Goal: Understand process/instructions: Learn how to perform a task or action

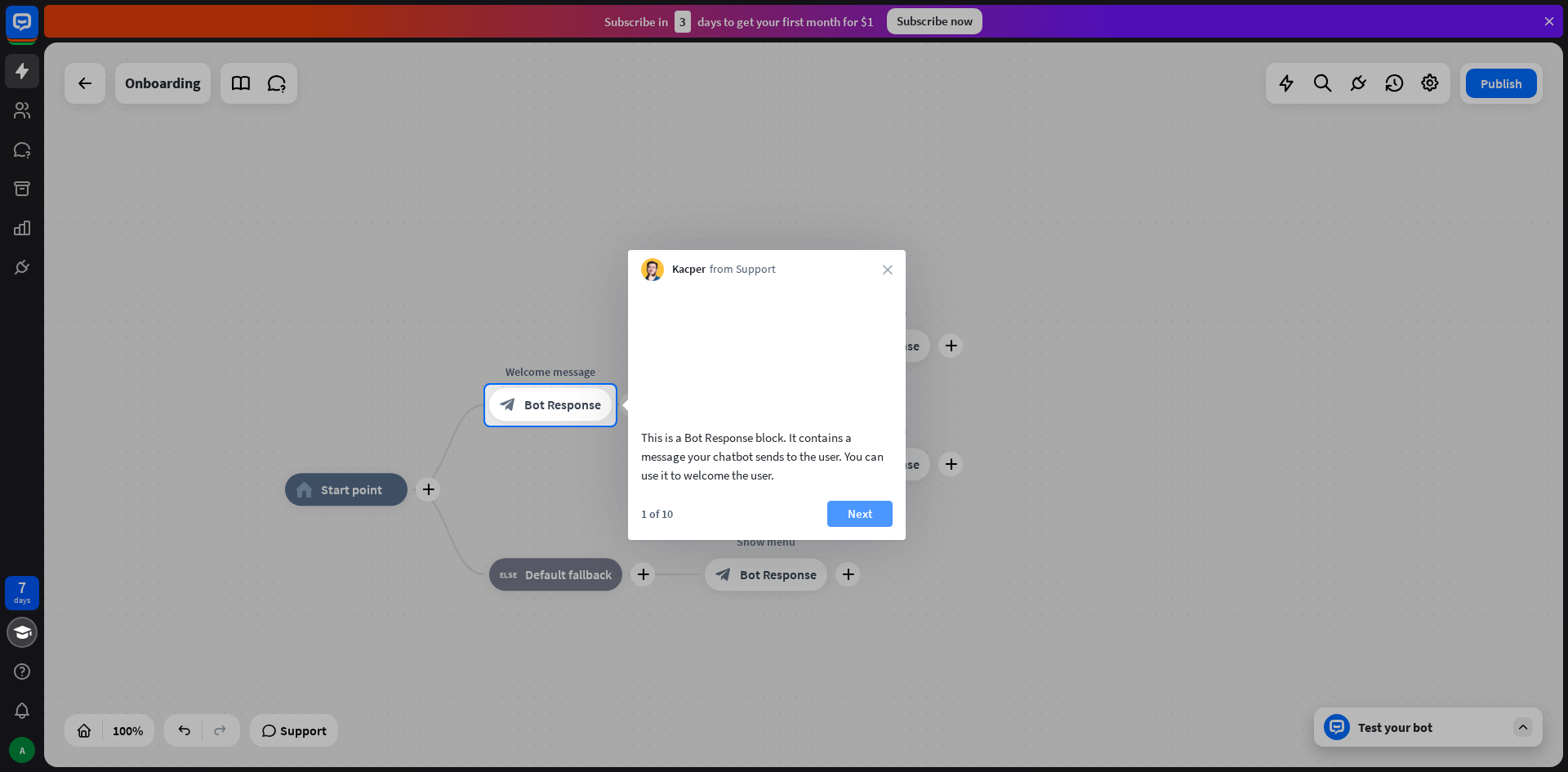
click at [856, 527] on button "Next" at bounding box center [860, 513] width 65 height 26
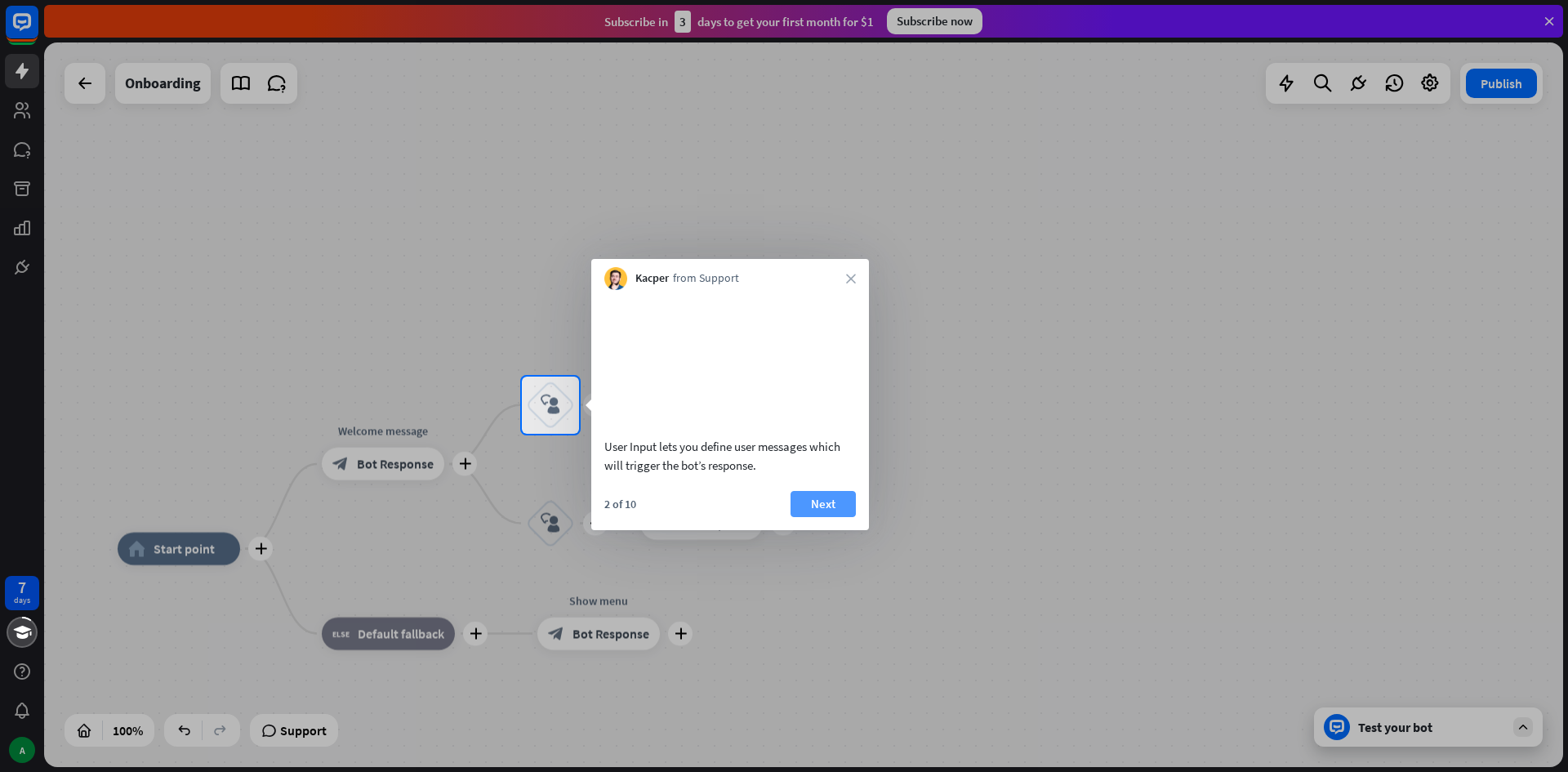
click at [837, 517] on button "Next" at bounding box center [823, 504] width 65 height 26
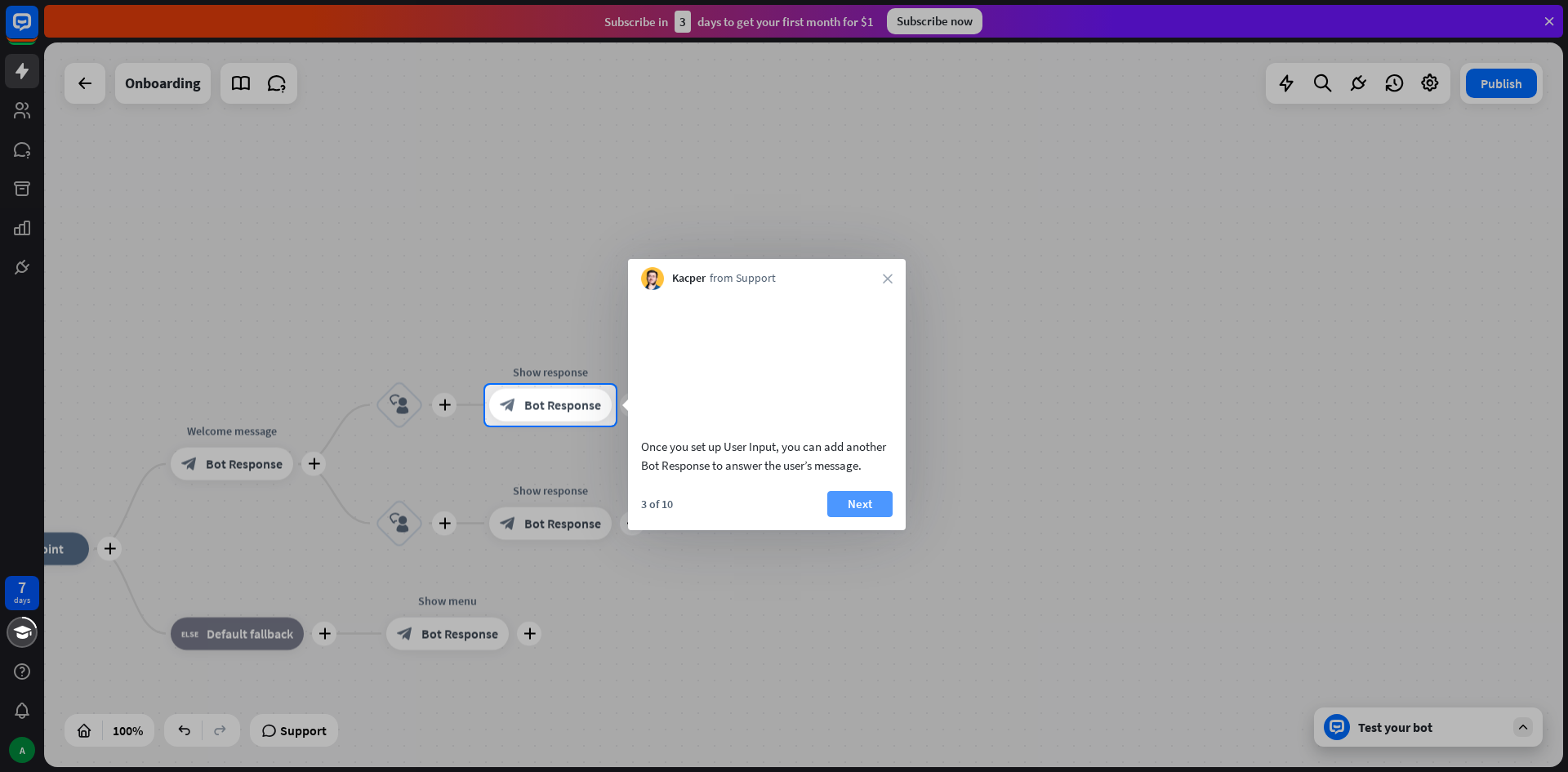
click at [853, 517] on button "Next" at bounding box center [860, 504] width 65 height 26
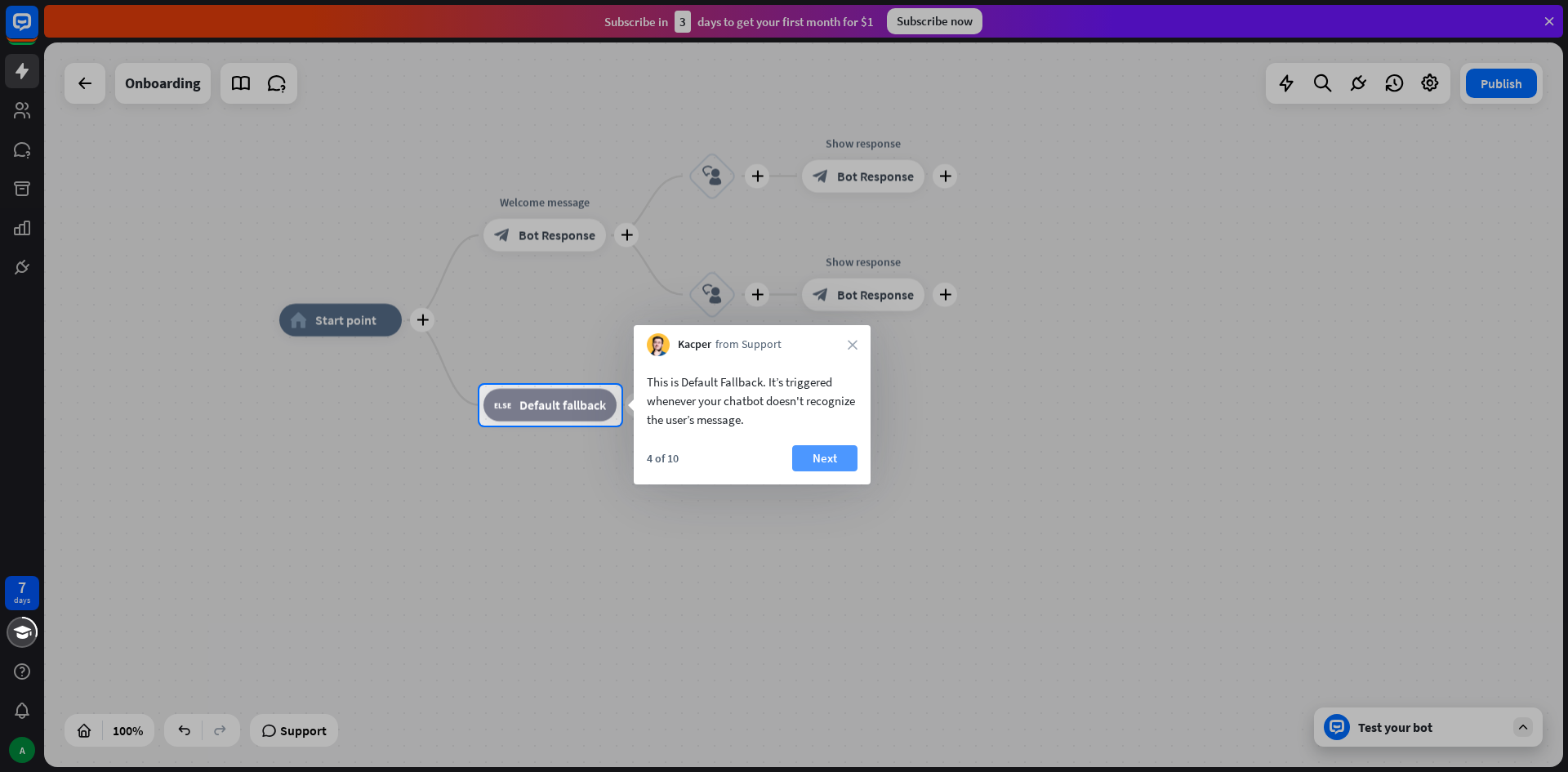
click at [844, 449] on button "Next" at bounding box center [825, 458] width 65 height 26
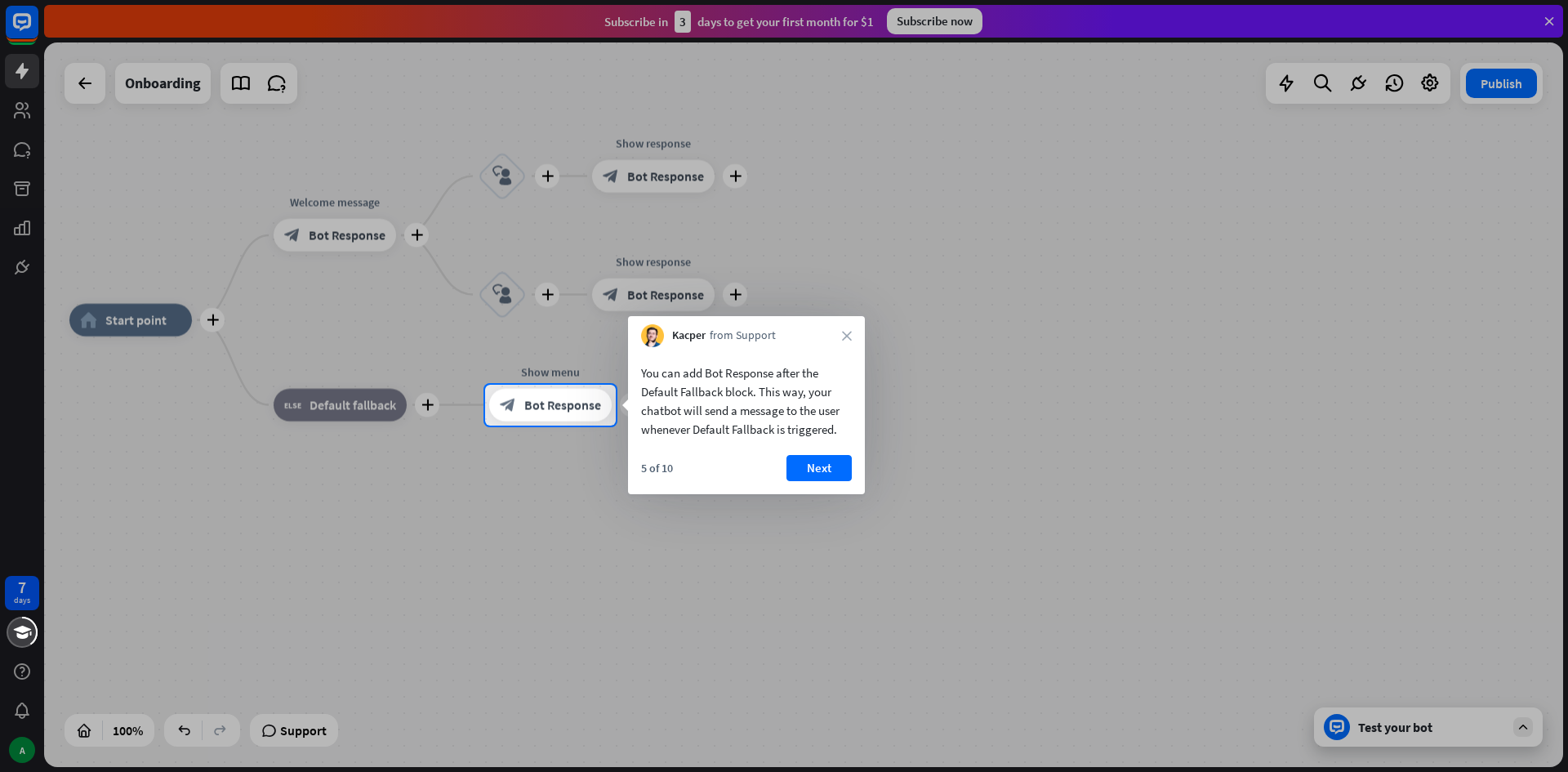
click at [852, 458] on div "5 of 10 Next" at bounding box center [746, 474] width 236 height 39
click at [832, 461] on button "Next" at bounding box center [819, 467] width 65 height 26
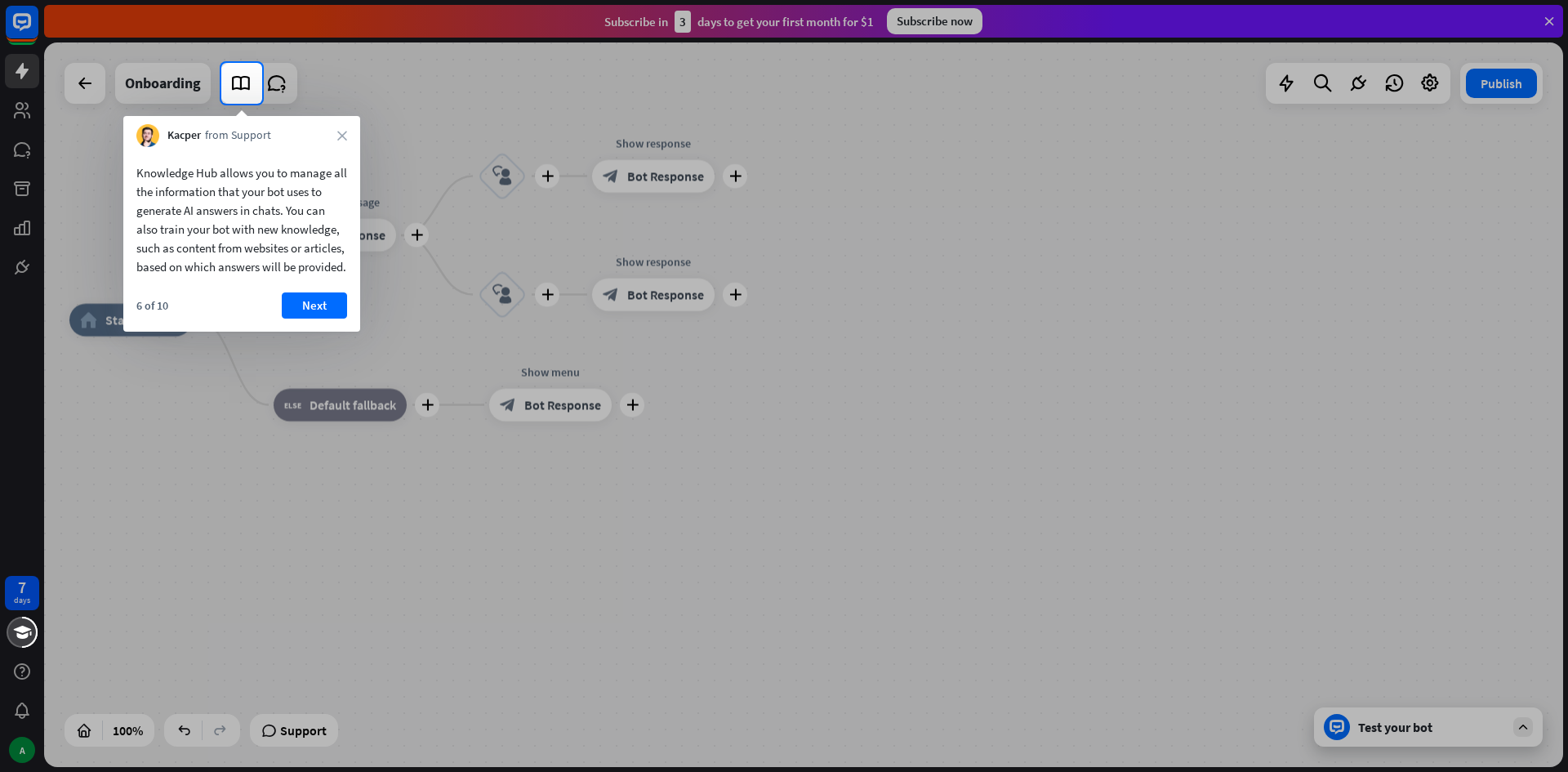
drag, startPoint x: 311, startPoint y: 326, endPoint x: 322, endPoint y: 329, distance: 11.4
click at [314, 319] on button "Next" at bounding box center [314, 305] width 65 height 26
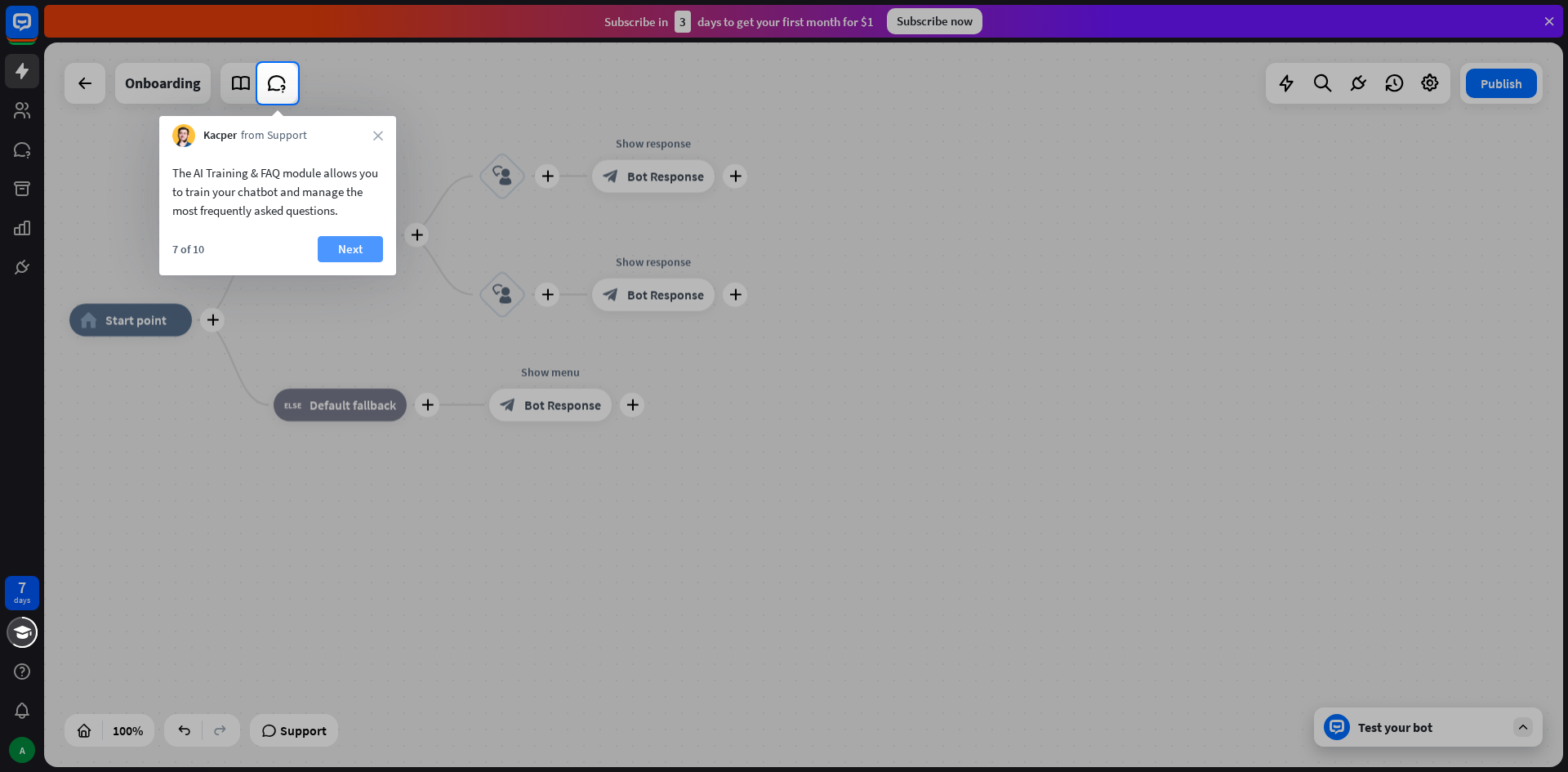
click at [354, 251] on button "Next" at bounding box center [350, 249] width 65 height 26
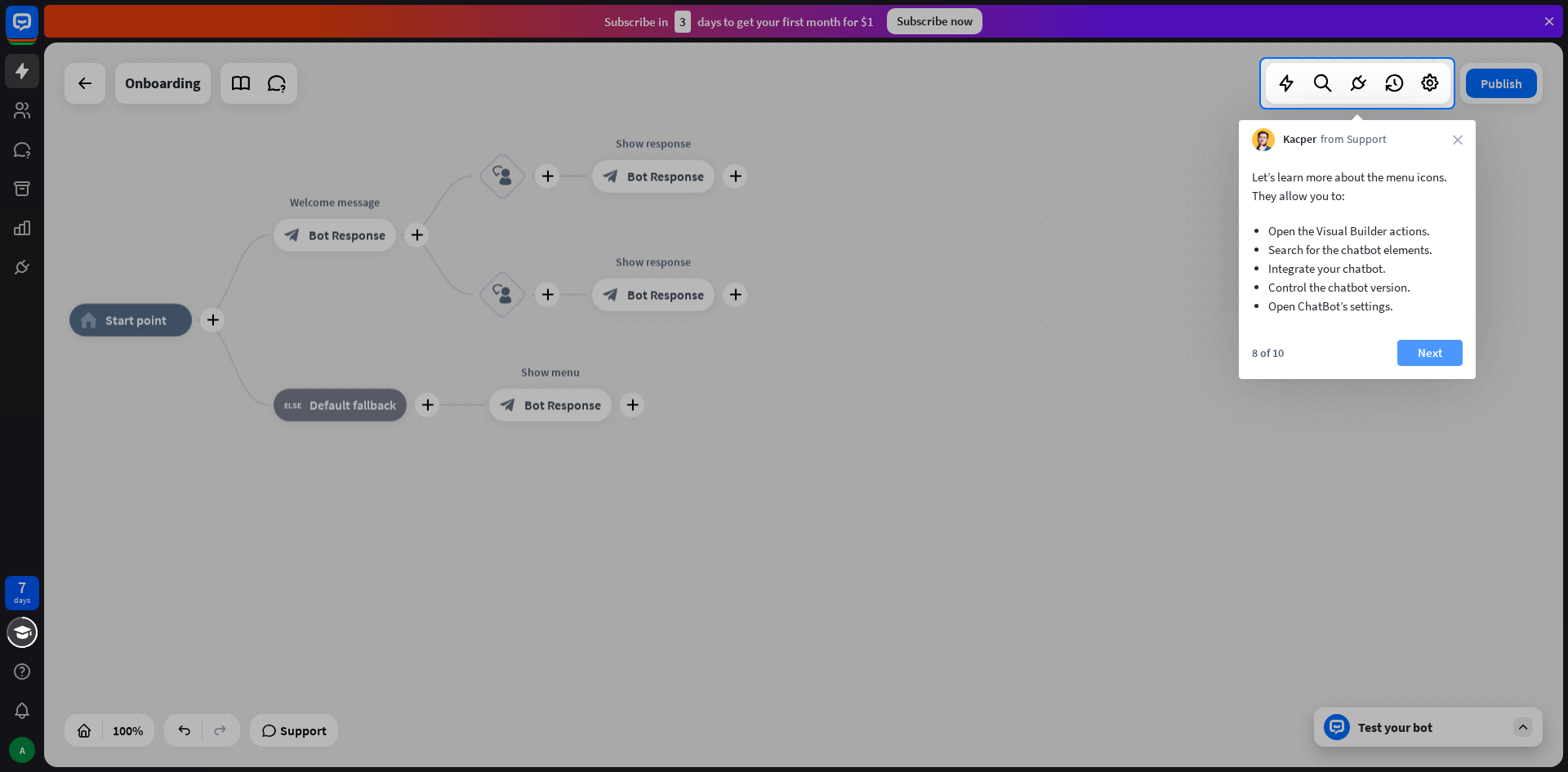
click at [1422, 348] on button "Next" at bounding box center [1430, 352] width 65 height 26
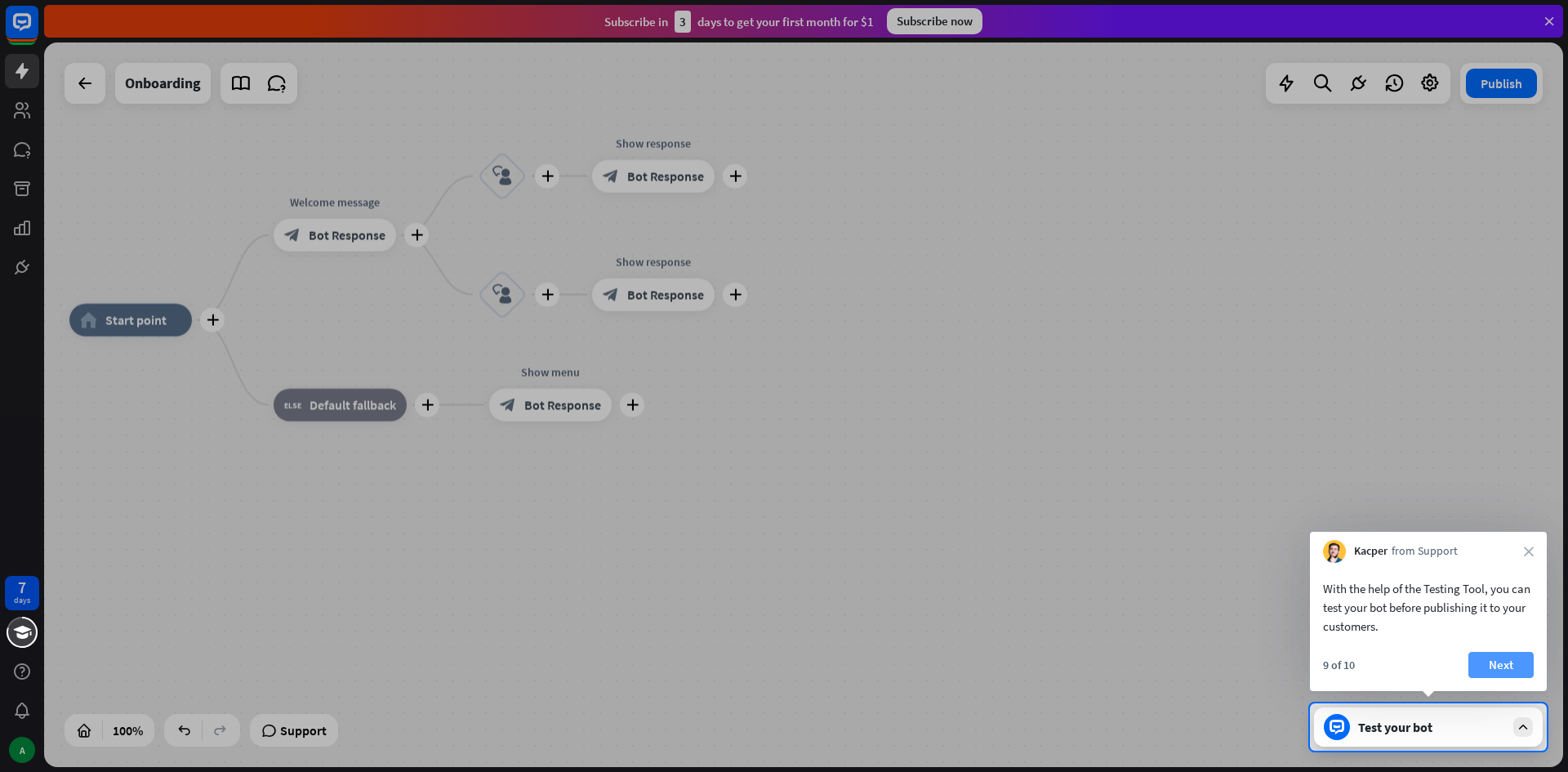
click at [1513, 656] on button "Next" at bounding box center [1501, 665] width 65 height 26
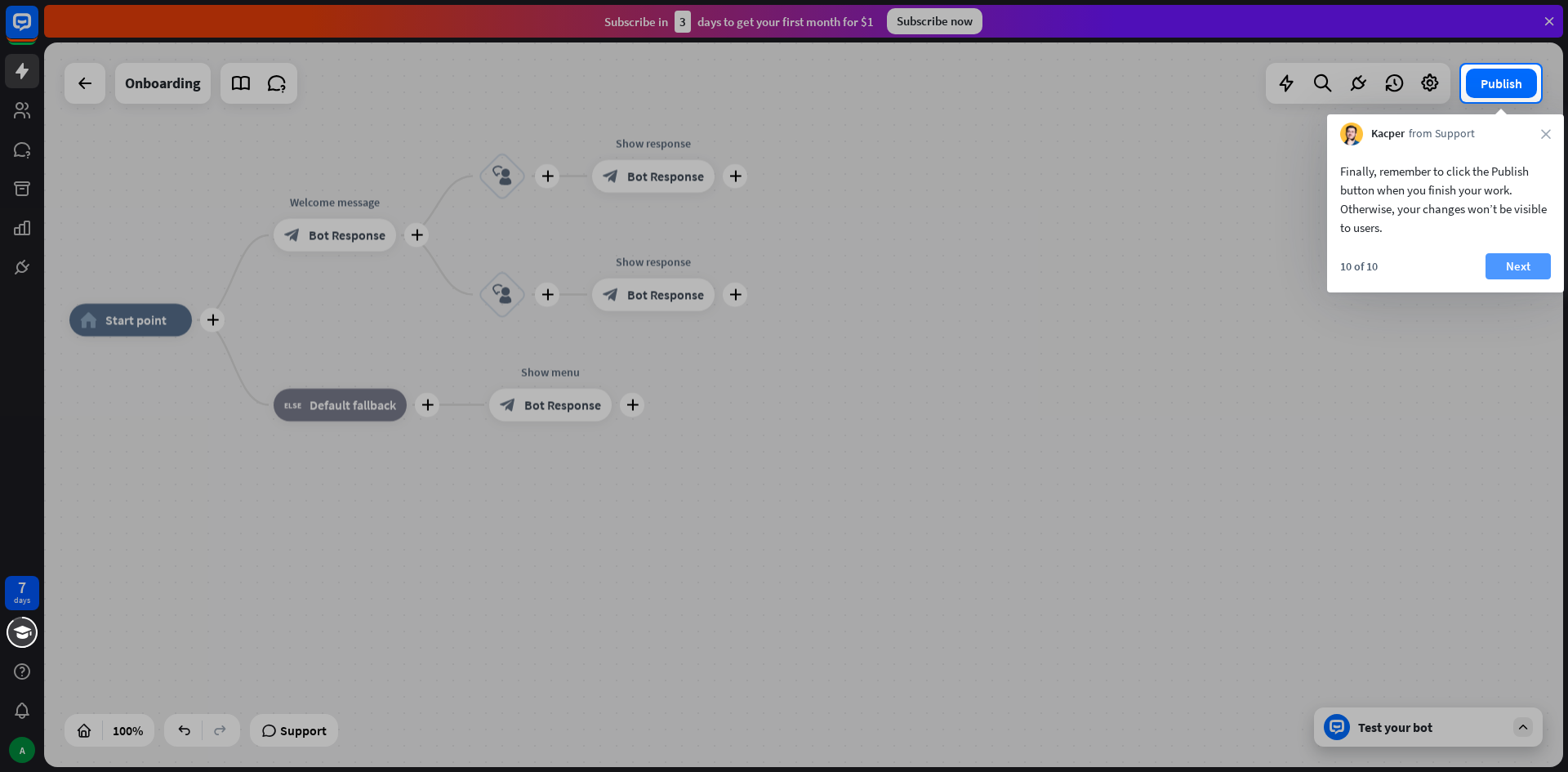
click at [1514, 264] on button "Next" at bounding box center [1518, 266] width 65 height 26
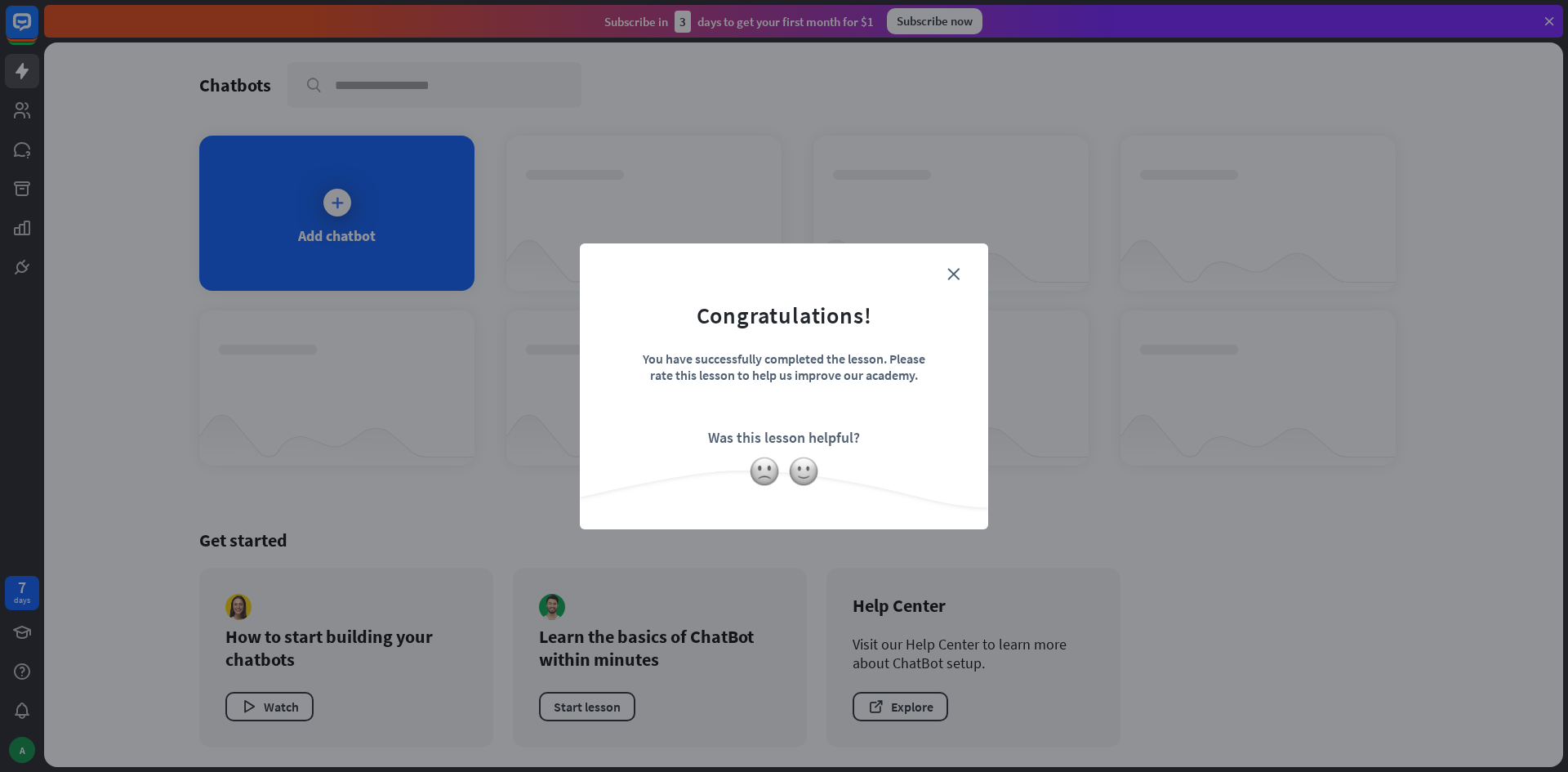
click at [961, 270] on form "Congratulations! You have successfully completed the lesson. Please rate this l…" at bounding box center [784, 362] width 368 height 195
click at [954, 270] on icon "close" at bounding box center [953, 274] width 12 height 12
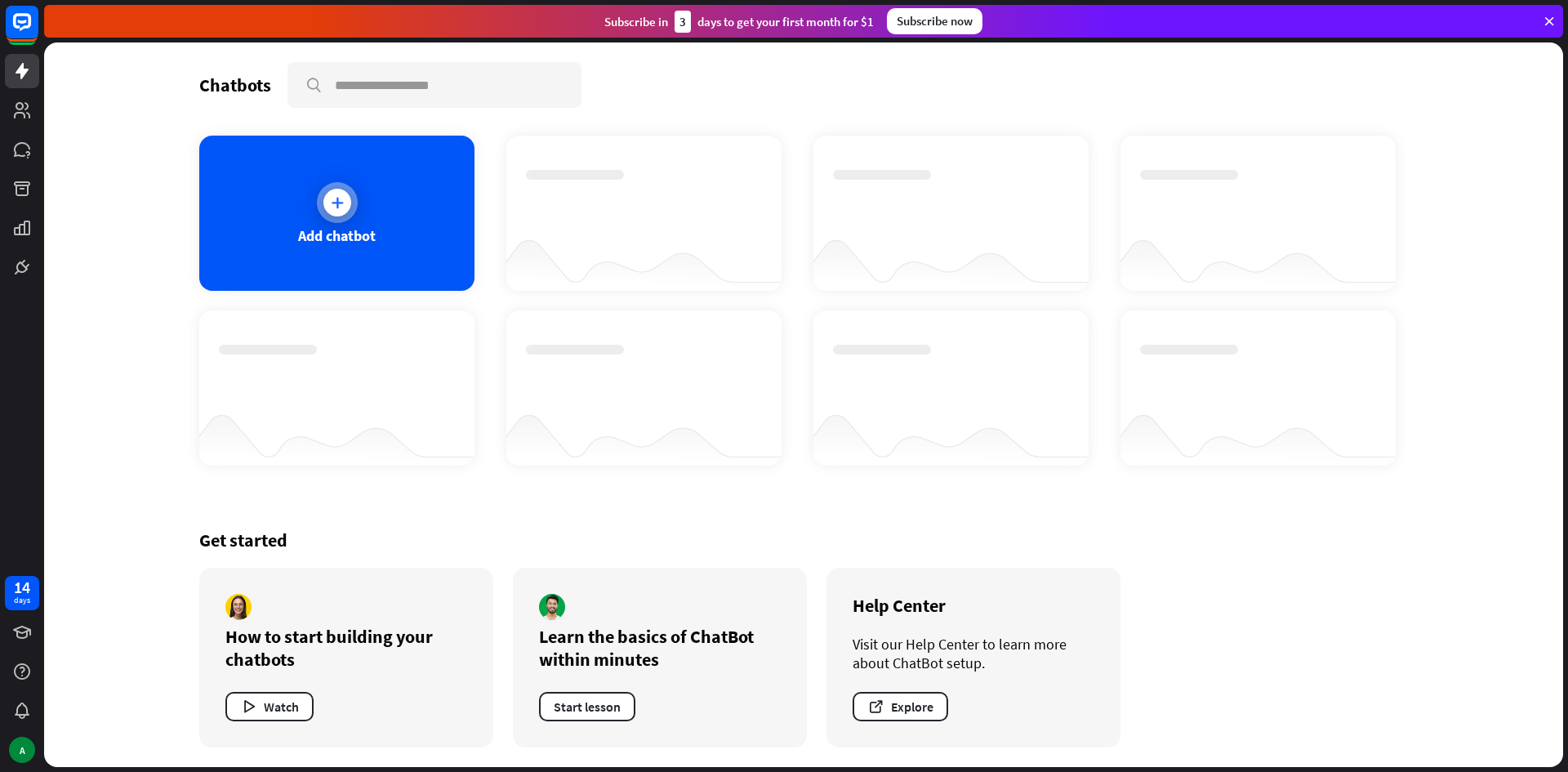
click at [306, 214] on div "Add chatbot" at bounding box center [337, 214] width 276 height 155
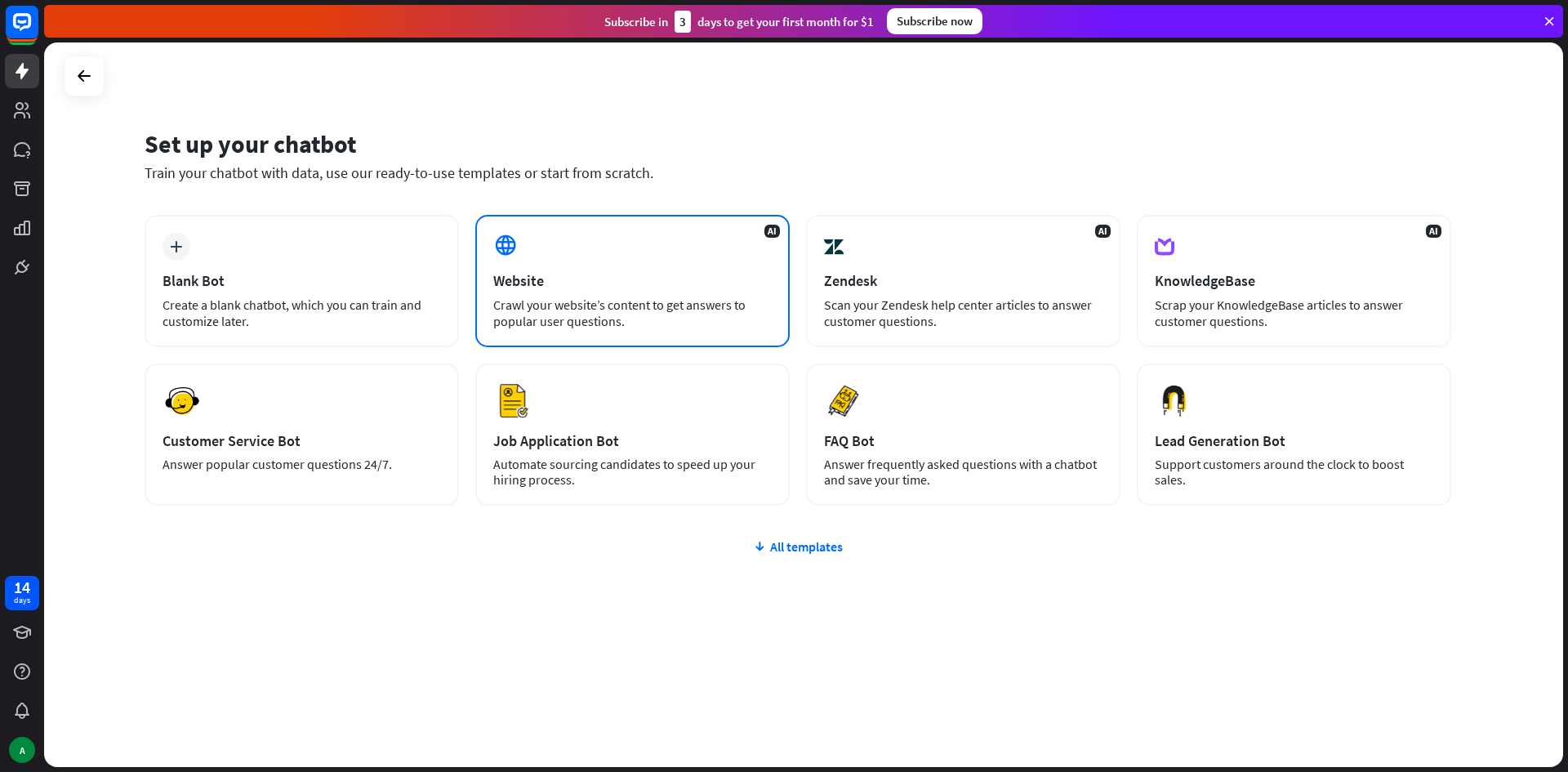
click at [593, 319] on div "Crawl your website’s content to get answers to popular user questions." at bounding box center [632, 313] width 279 height 33
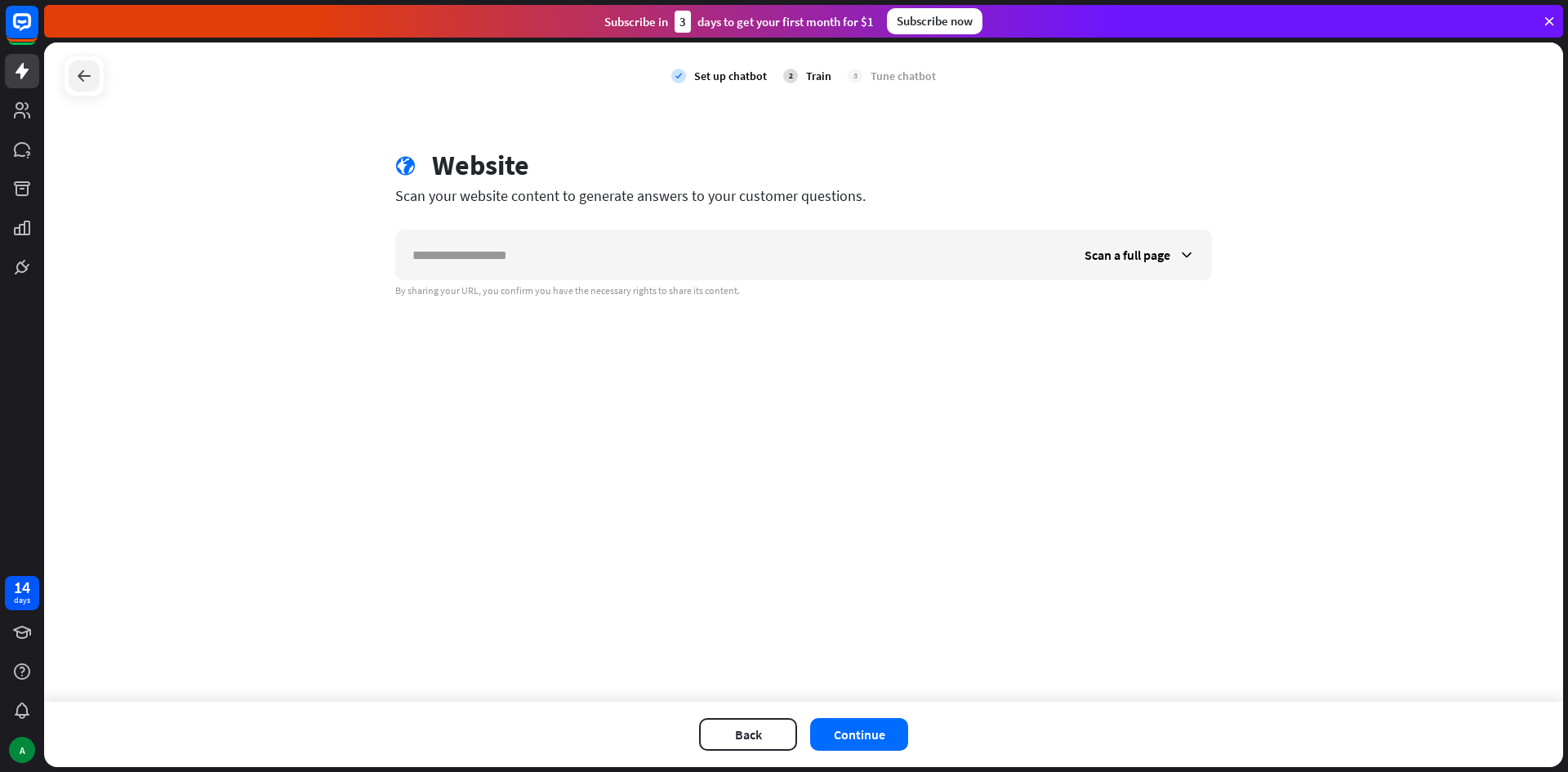
click at [78, 80] on icon at bounding box center [84, 76] width 19 height 19
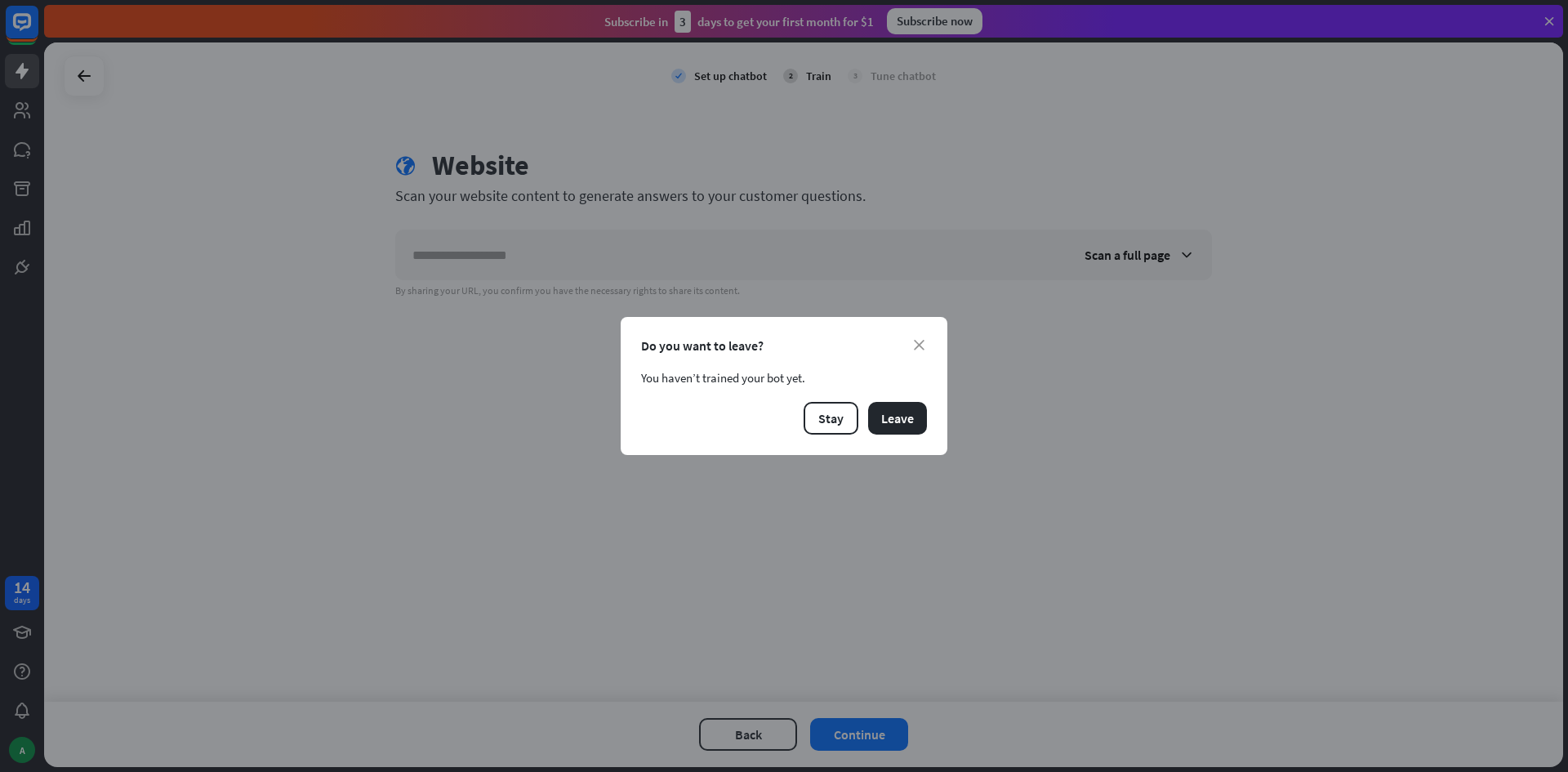
click at [797, 399] on div "close Do you want to leave? You haven’t trained your bot yet. Stay Leave" at bounding box center [783, 386] width 326 height 138
click at [822, 416] on button "Stay" at bounding box center [831, 419] width 55 height 33
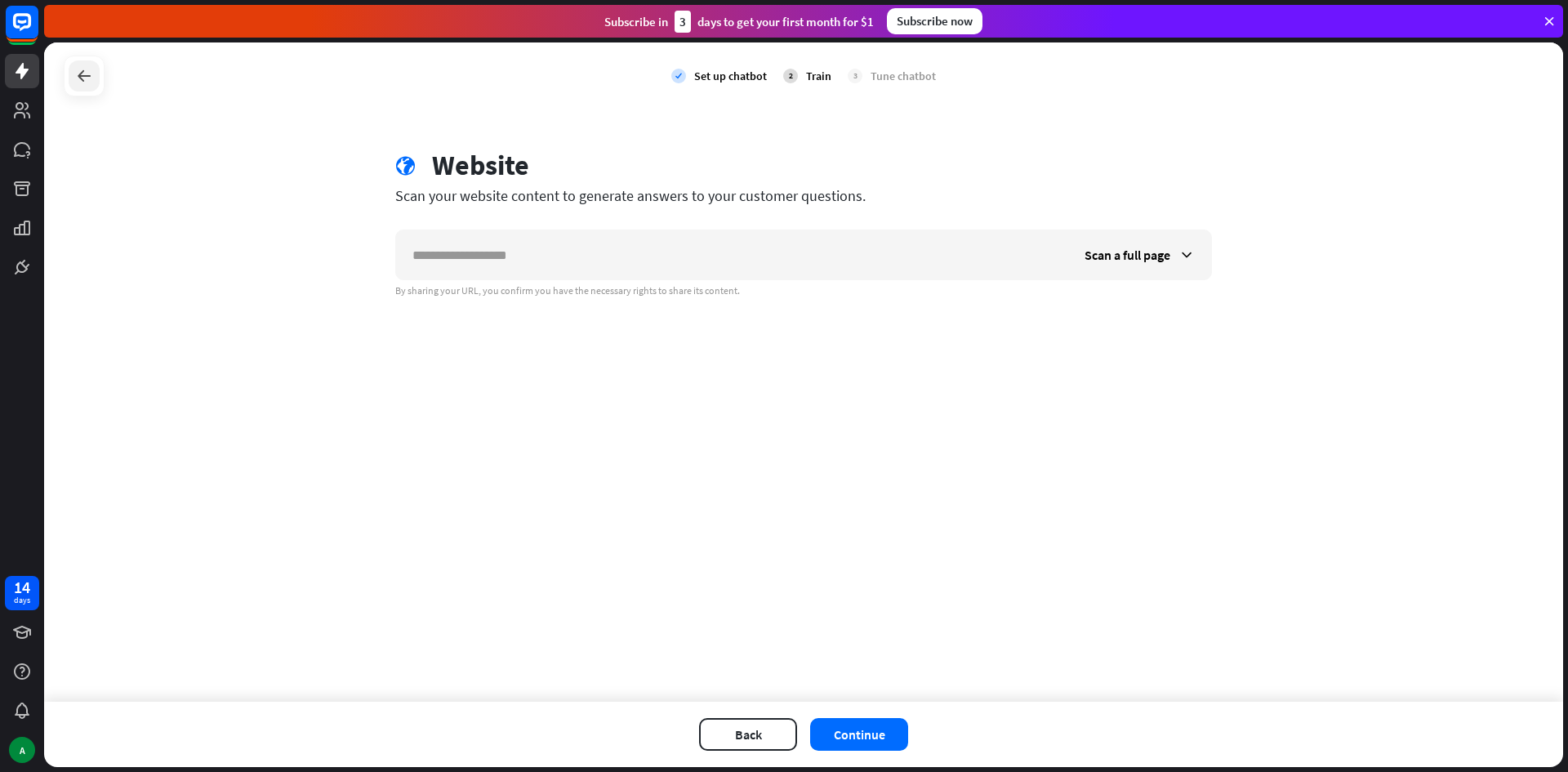
click at [74, 77] on div at bounding box center [84, 76] width 31 height 31
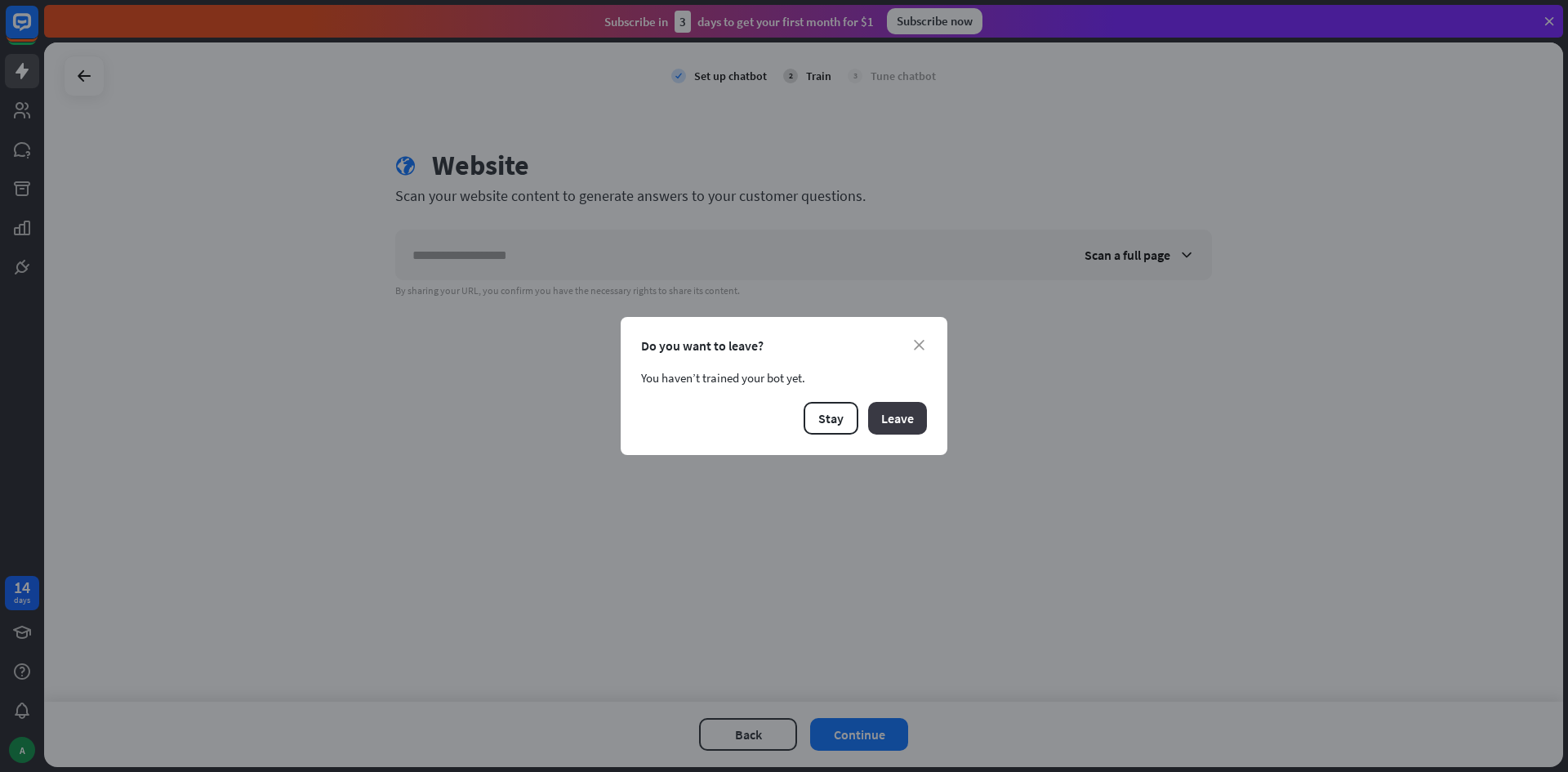
click at [898, 426] on button "Leave" at bounding box center [897, 419] width 58 height 33
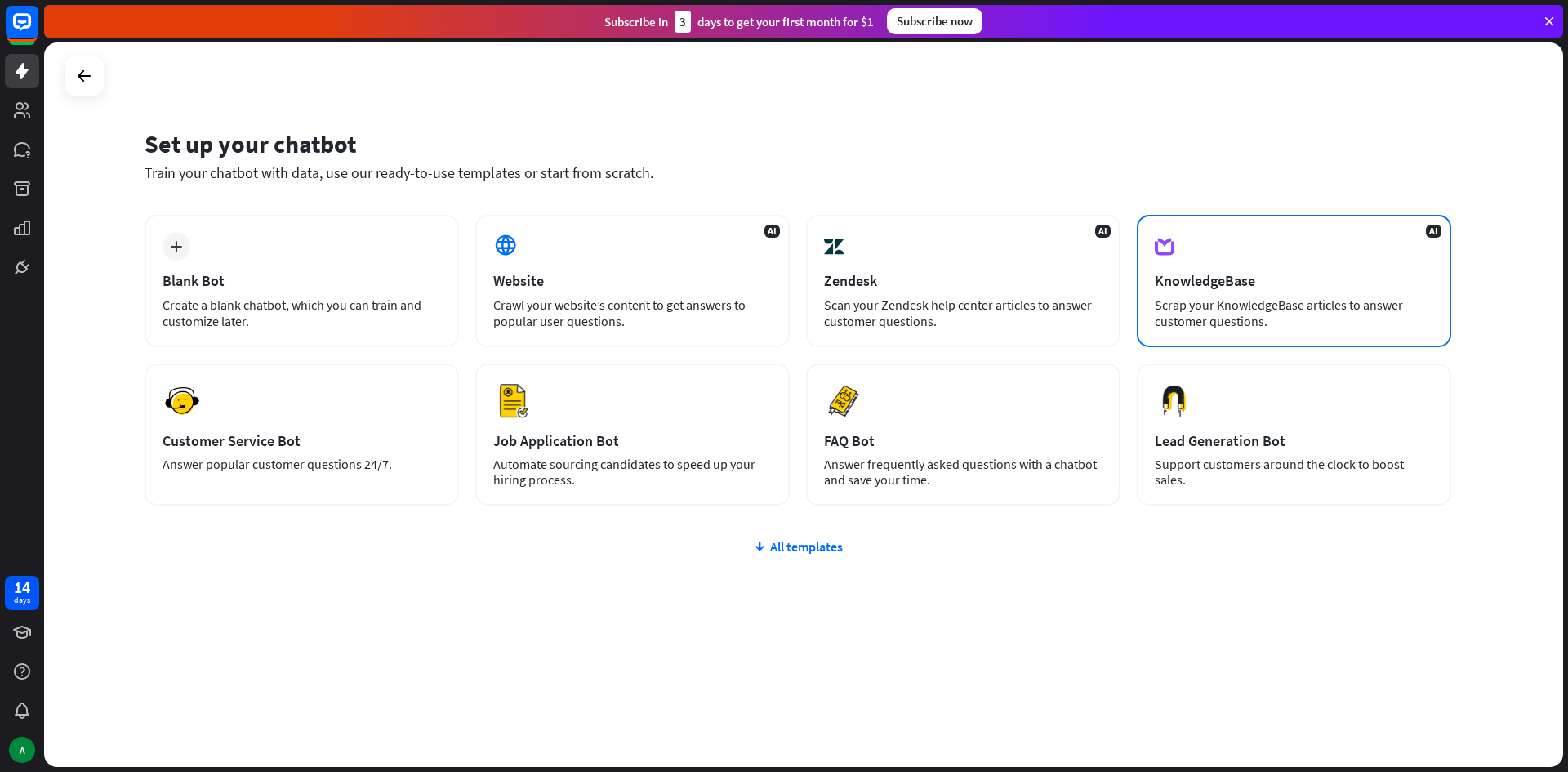
click at [1184, 320] on div "Scrap your KnowledgeBase articles to answer customer questions." at bounding box center [1293, 313] width 279 height 33
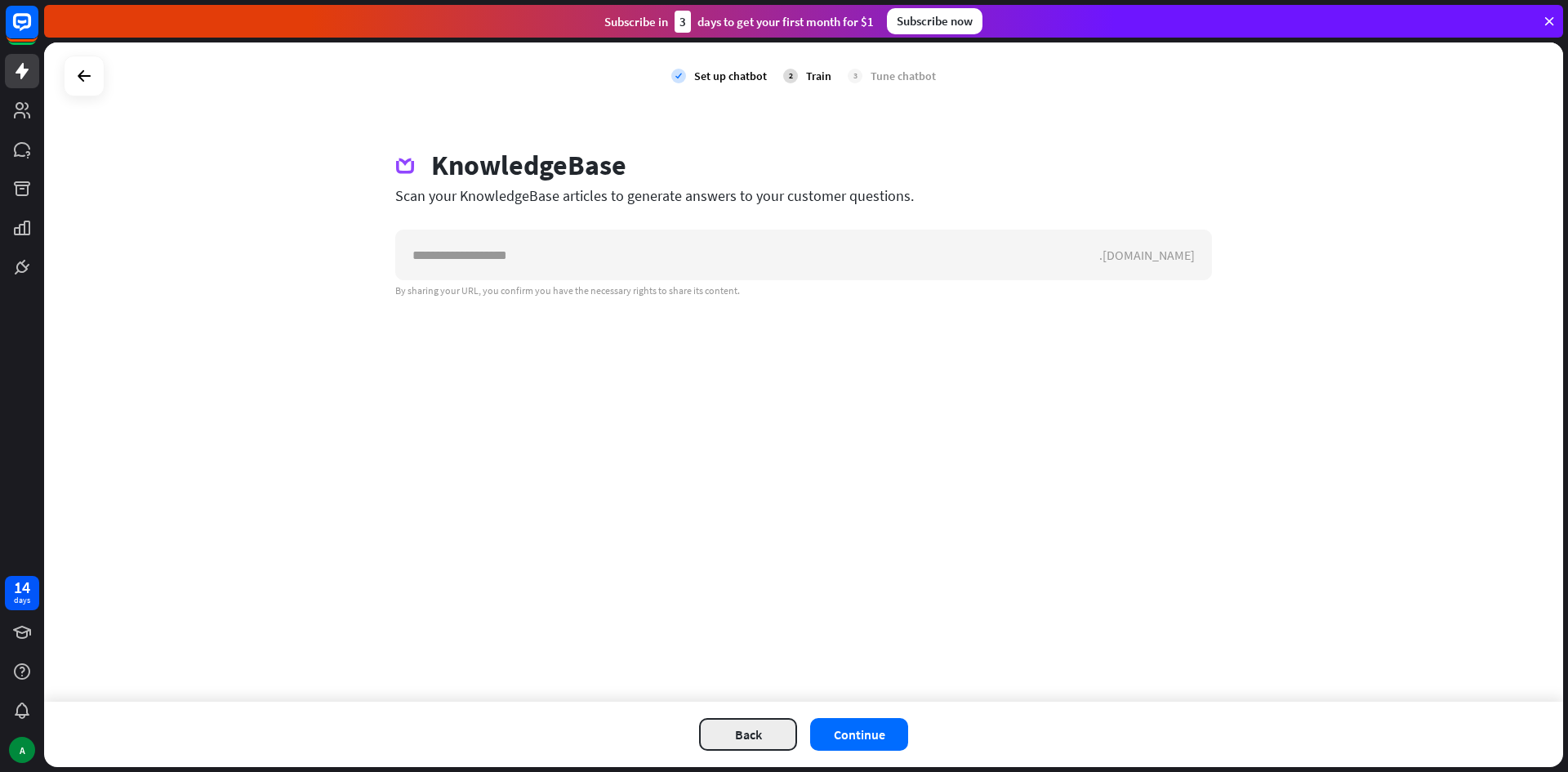
click at [766, 733] on button "Back" at bounding box center [748, 735] width 98 height 33
